Goal: Check status: Check status

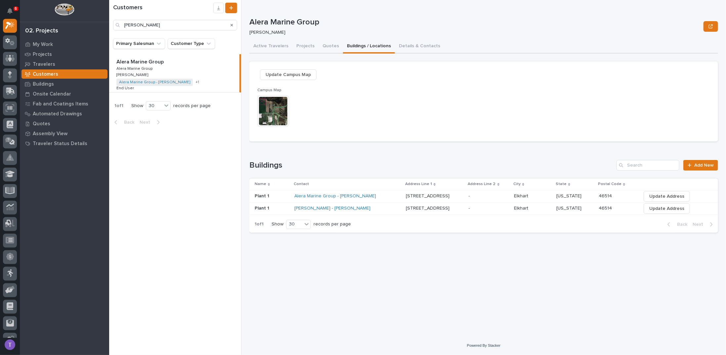
click at [232, 23] on icon "Search" at bounding box center [232, 25] width 3 height 4
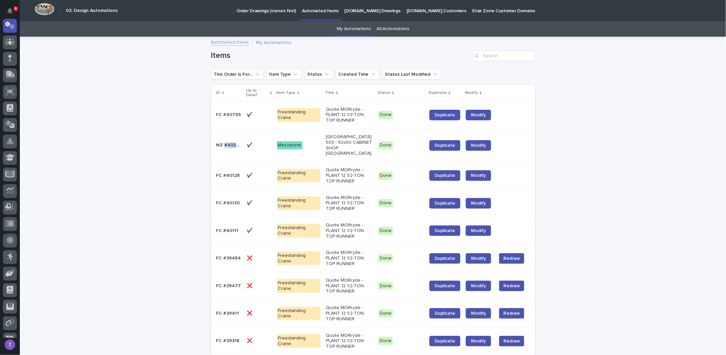
drag, startPoint x: 221, startPoint y: 139, endPoint x: 237, endPoint y: 139, distance: 15.6
click at [237, 141] on p "MZ #40373" at bounding box center [229, 144] width 26 height 7
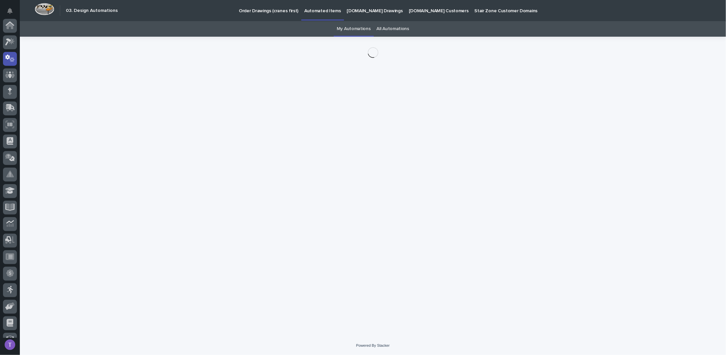
scroll to position [33, 0]
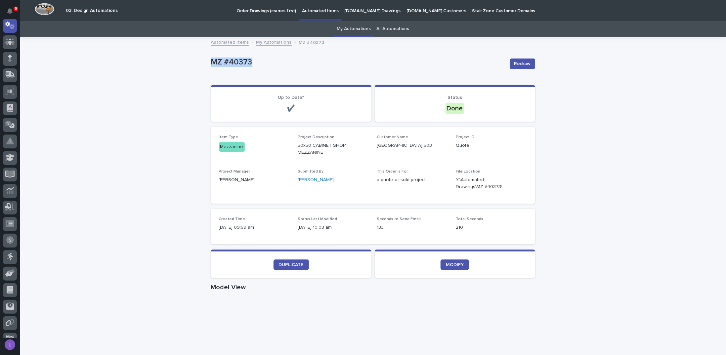
drag, startPoint x: 208, startPoint y: 63, endPoint x: 252, endPoint y: 66, distance: 43.4
copy p "MZ #40373"
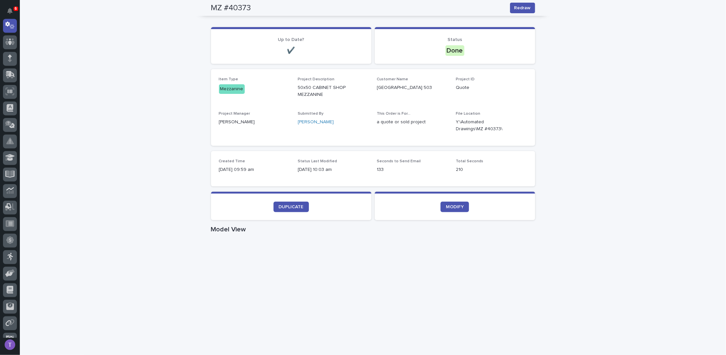
scroll to position [0, 0]
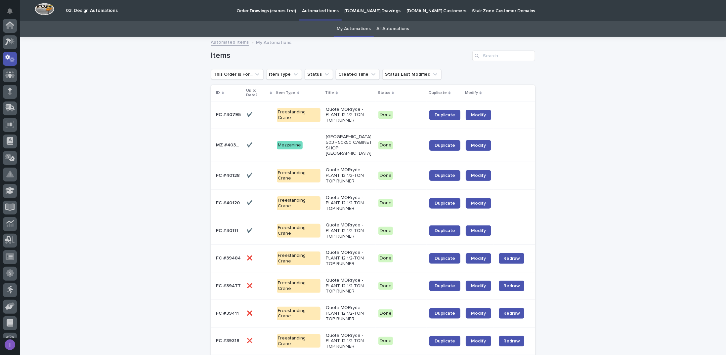
scroll to position [21, 0]
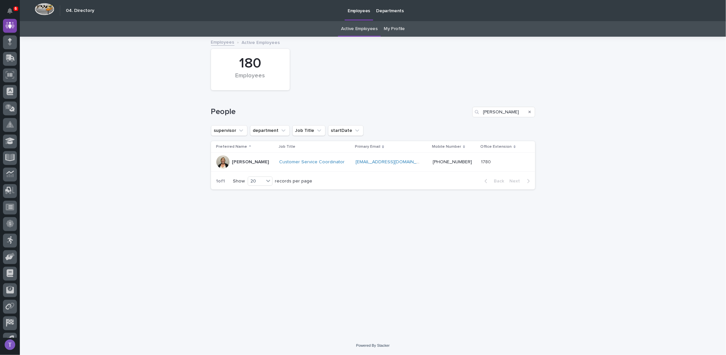
click at [530, 111] on icon "Search" at bounding box center [530, 112] width 3 height 4
